Goal: Transaction & Acquisition: Book appointment/travel/reservation

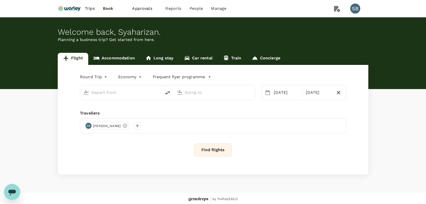
type input "Abu Dhabi Intl (AUH)"
type input "Kuala Lumpur Intl ([GEOGRAPHIC_DATA])"
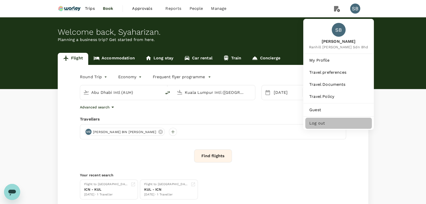
click at [329, 124] on span "Log out" at bounding box center [338, 123] width 58 height 6
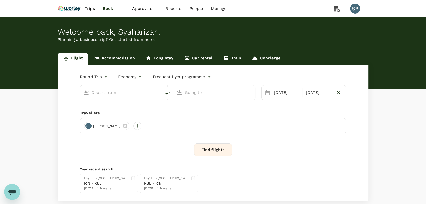
type input "Abu Dhabi Intl (AUH)"
type input "Kuala Lumpur Intl ([GEOGRAPHIC_DATA])"
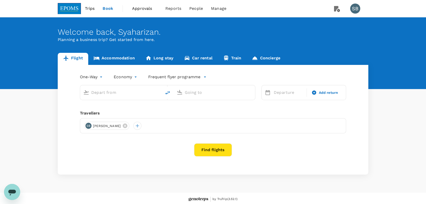
type input "roundtrip"
type input "Kota Kinabalu Intl (BKI)"
type input "Miri Intl (MYY)"
